Goal: Find specific page/section: Find specific page/section

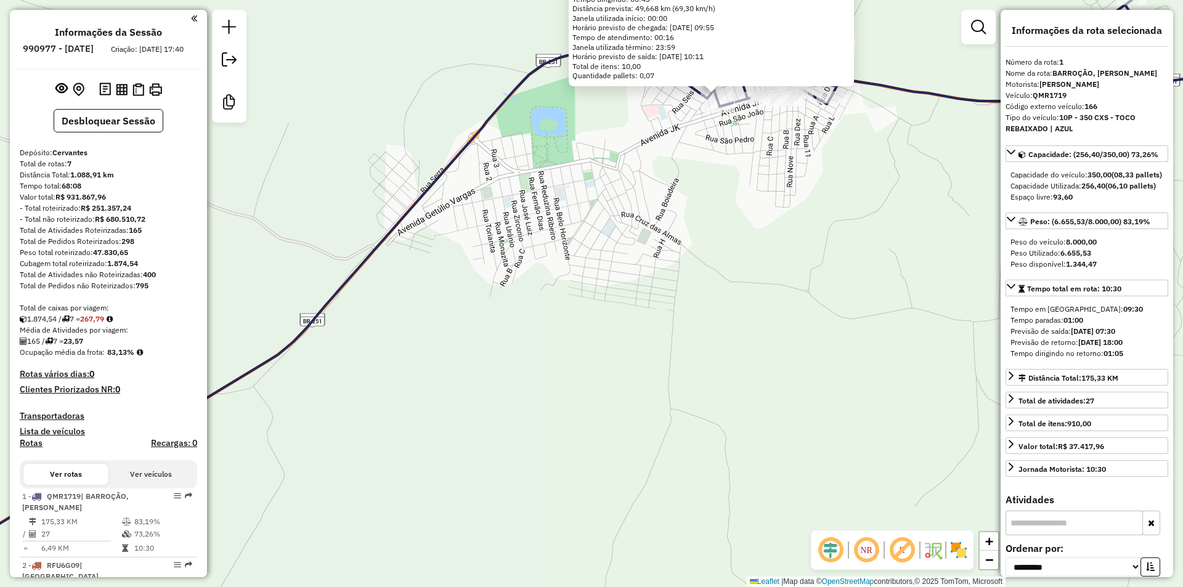
select select "**********"
click at [687, 442] on div "6799 - RECANTO DA PIZZA Endereço: ALAGOAS 23 Bairro: [PERSON_NAME] (FRANCISCO S…" at bounding box center [591, 293] width 1183 height 587
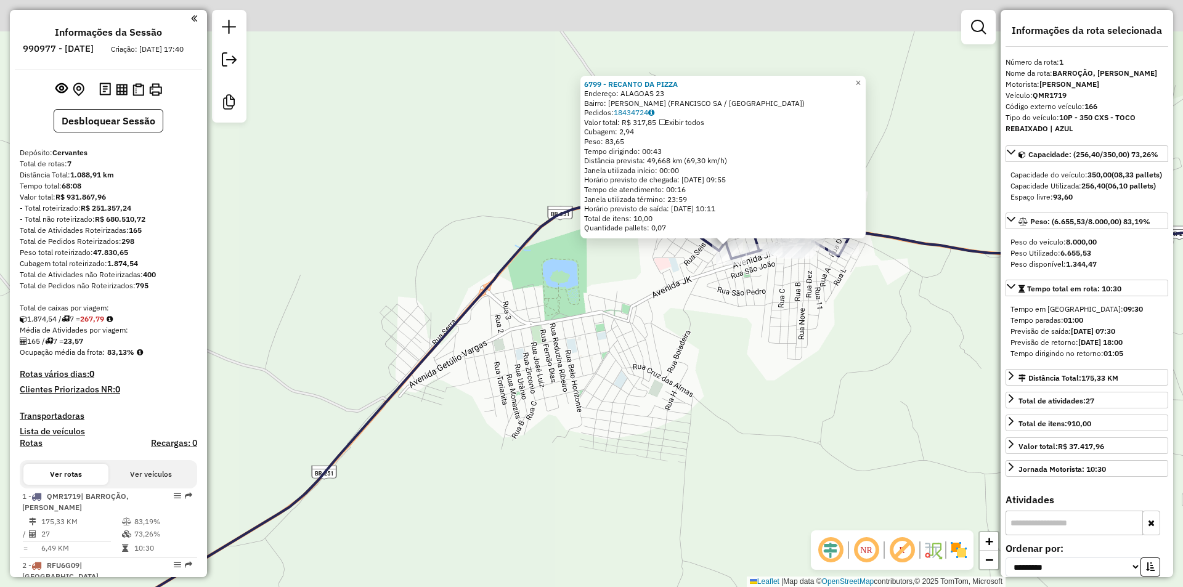
scroll to position [490, 0]
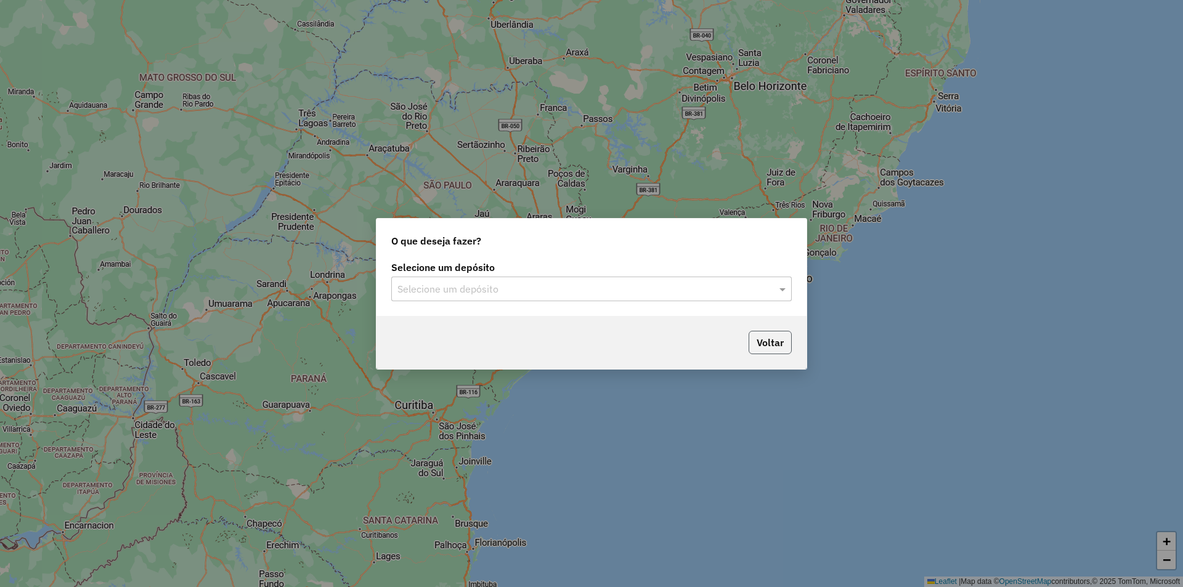
click at [770, 349] on button "Voltar" at bounding box center [770, 342] width 43 height 23
